Goal: Check status: Check status

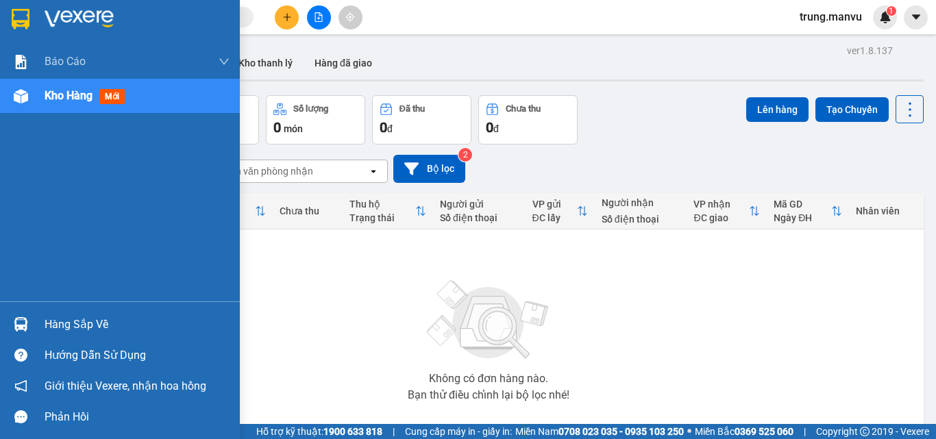
click at [27, 323] on img at bounding box center [21, 324] width 14 height 14
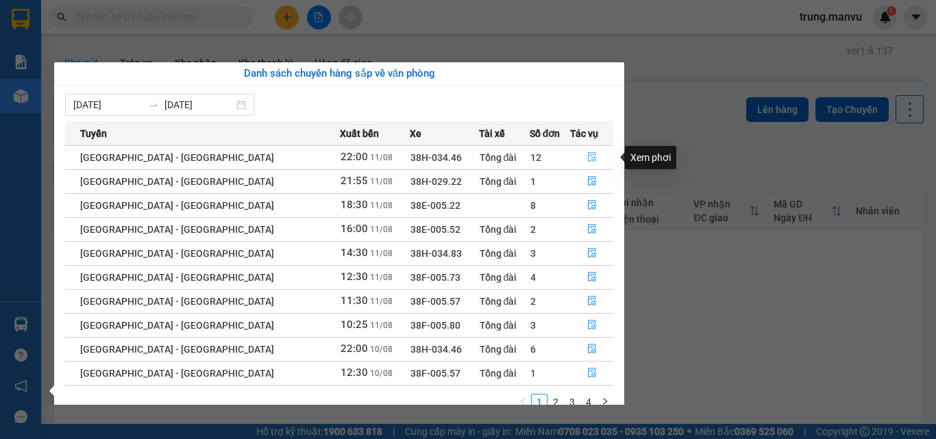
click at [588, 156] on icon "file-done" at bounding box center [592, 158] width 8 height 10
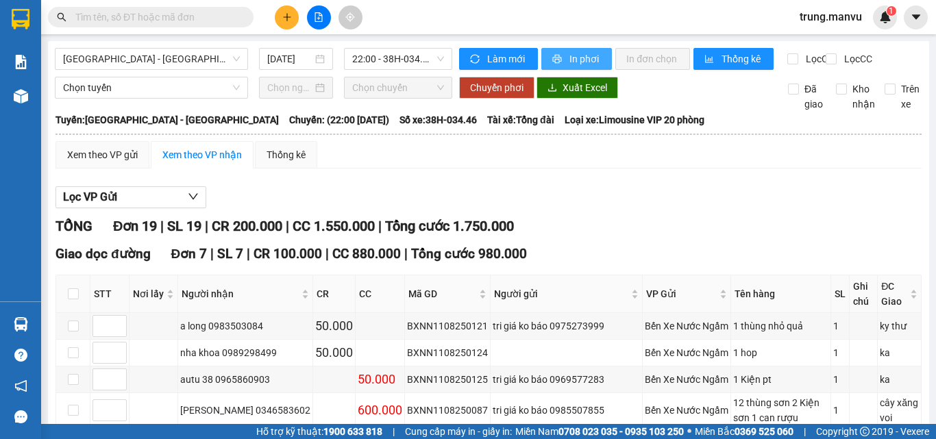
click at [569, 56] on span "In phơi" at bounding box center [585, 58] width 32 height 15
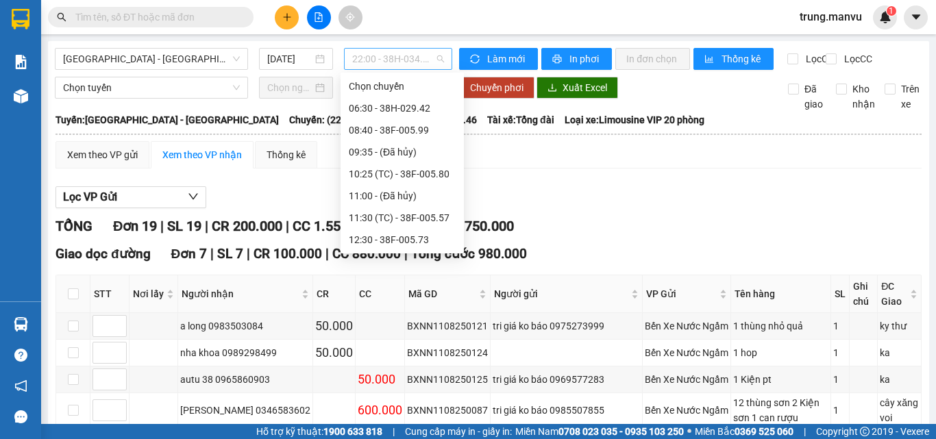
click at [431, 58] on span "22:00 - 38H-034.46" at bounding box center [398, 59] width 92 height 21
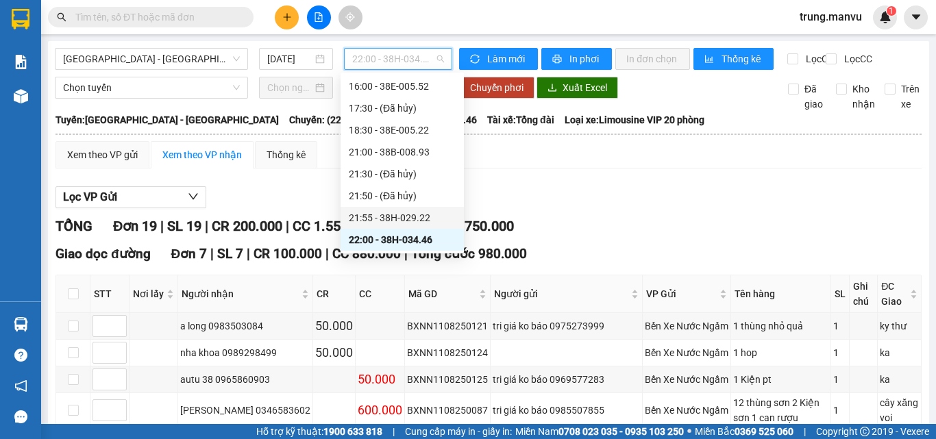
click at [432, 214] on div "21:55 - 38H-029.22" at bounding box center [402, 217] width 107 height 15
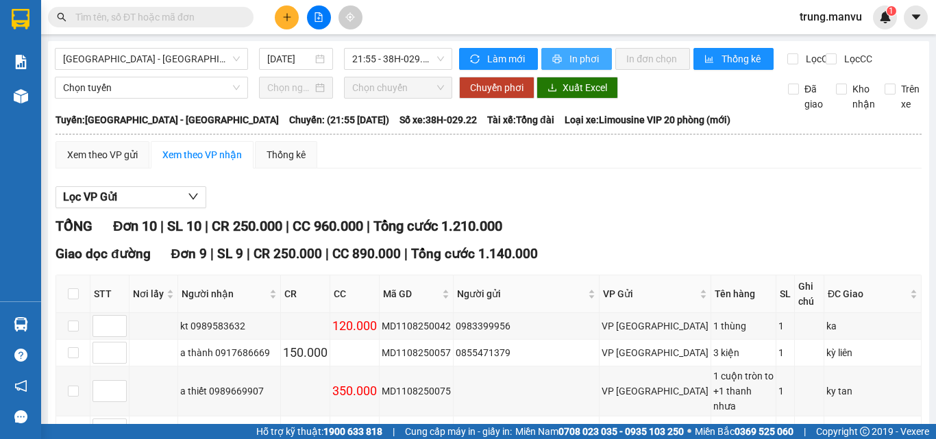
click at [578, 58] on span "In phơi" at bounding box center [585, 58] width 32 height 15
click at [422, 54] on span "21:55 - 38H-029.22" at bounding box center [398, 59] width 92 height 21
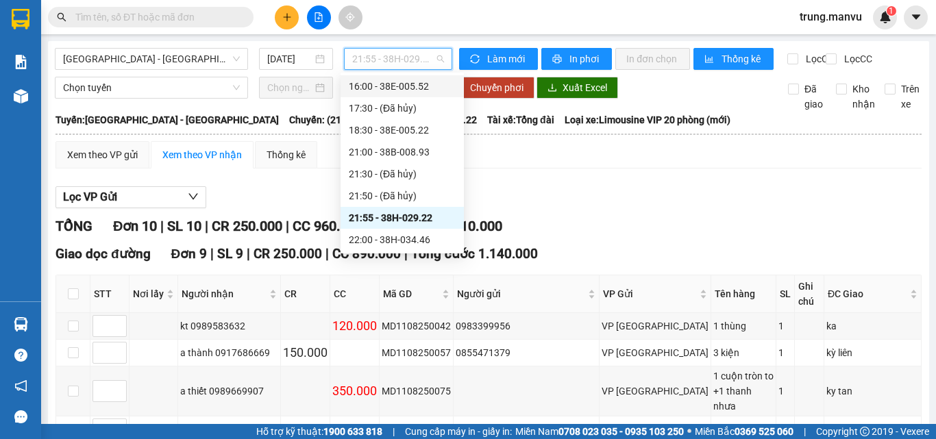
click at [431, 82] on div "16:00 - 38E-005.52" at bounding box center [402, 86] width 107 height 15
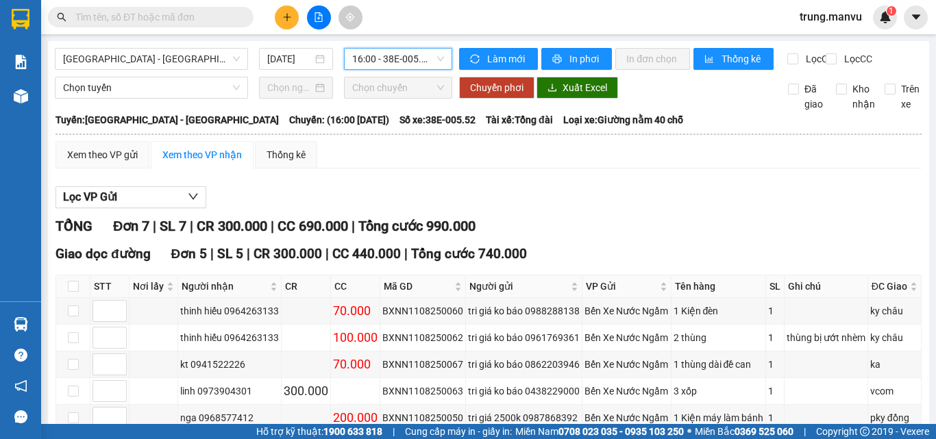
click at [438, 55] on span "16:00 - 38E-005.52" at bounding box center [398, 59] width 92 height 21
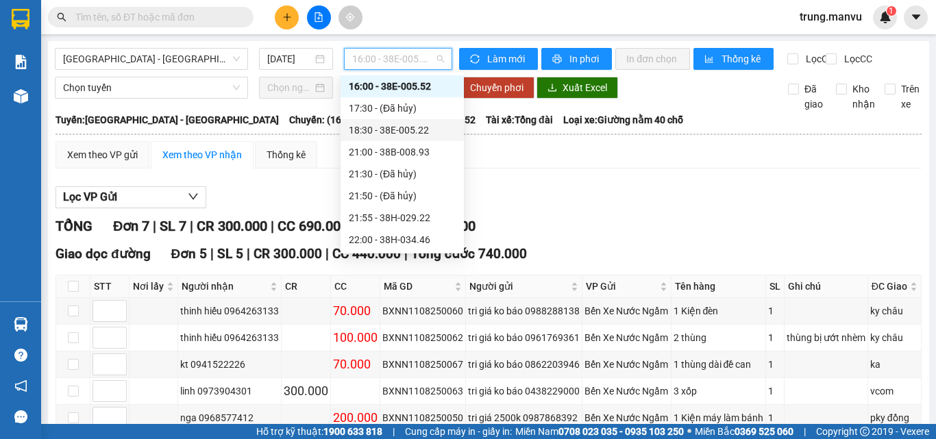
click at [419, 131] on div "18:30 - 38E-005.22" at bounding box center [402, 130] width 107 height 15
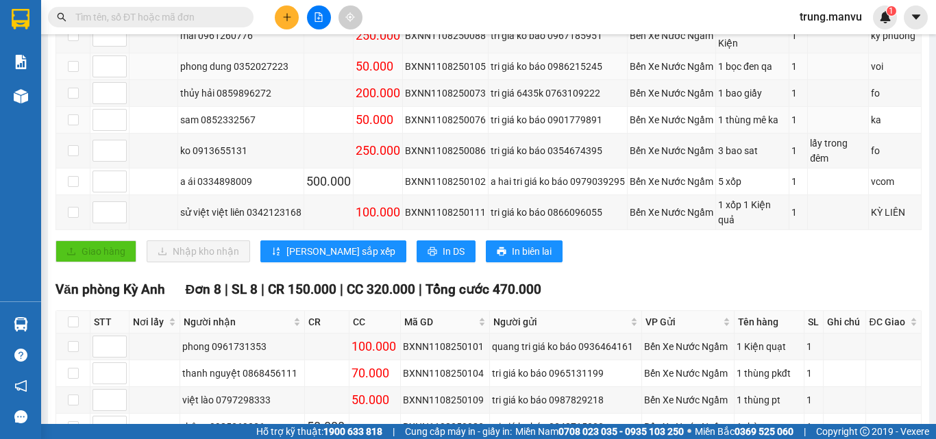
scroll to position [158, 0]
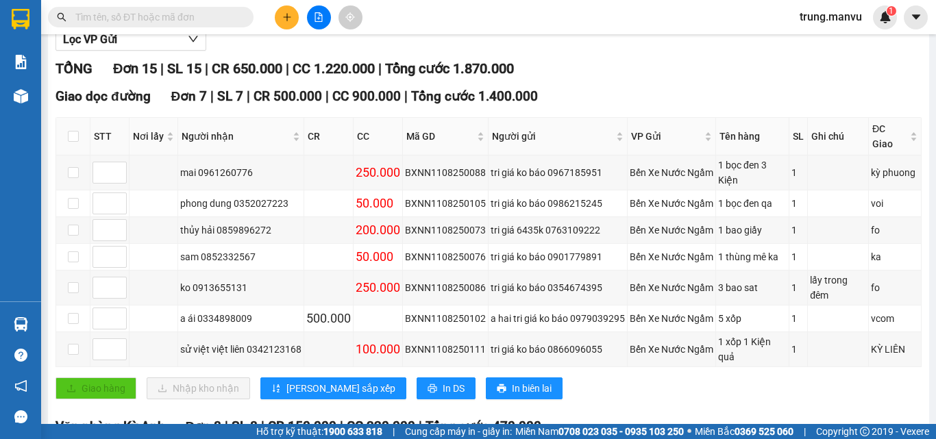
click at [197, 19] on input "text" at bounding box center [156, 17] width 162 height 15
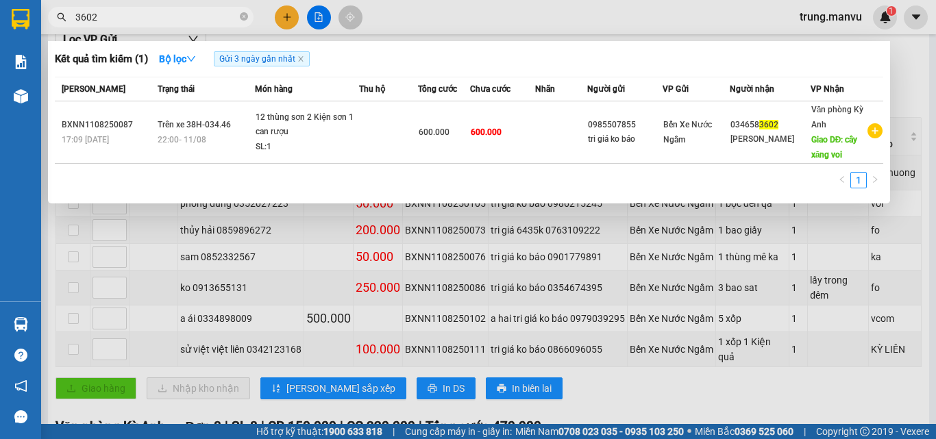
type input "3602"
click at [250, 18] on span "3602" at bounding box center [151, 17] width 206 height 21
click at [242, 20] on icon "close-circle" at bounding box center [244, 16] width 8 height 8
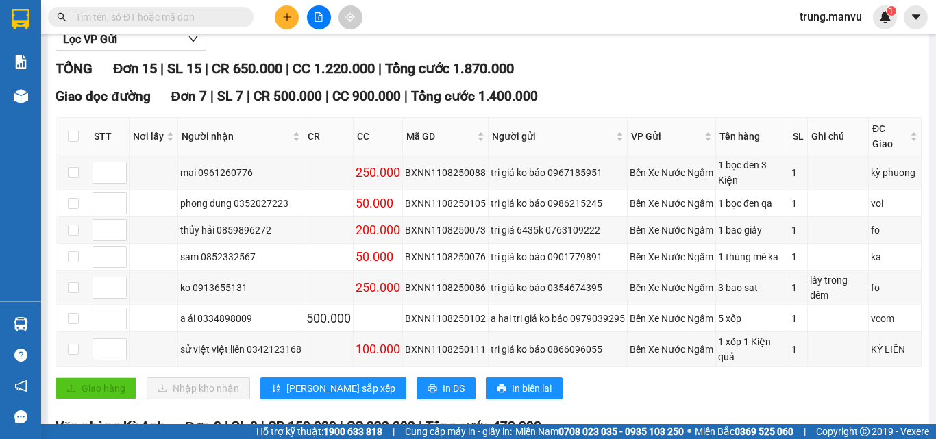
click at [230, 22] on input "text" at bounding box center [156, 17] width 162 height 15
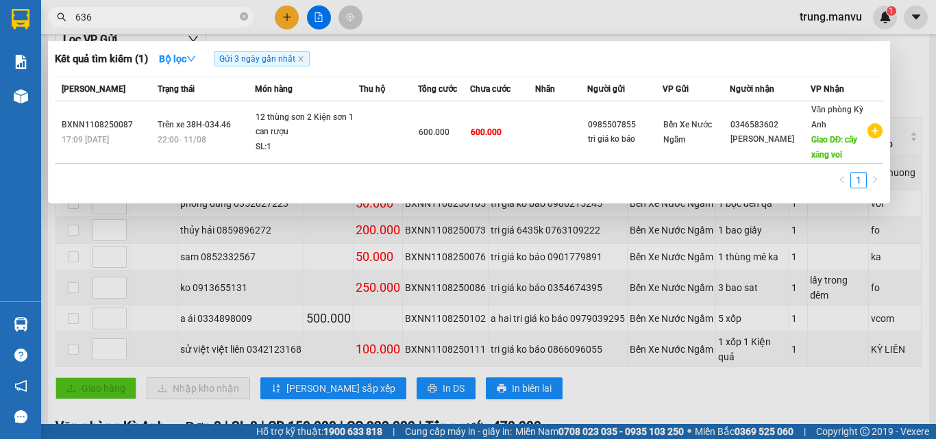
type input "6369"
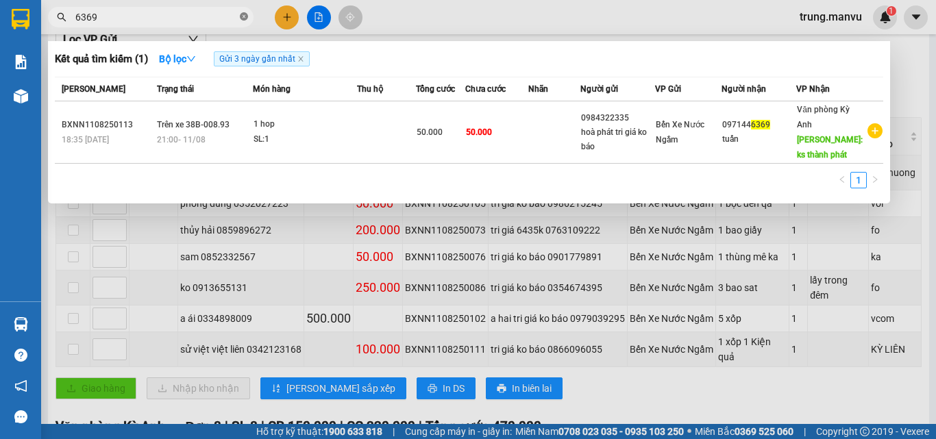
click at [243, 14] on icon "close-circle" at bounding box center [244, 16] width 8 height 8
